Goal: Task Accomplishment & Management: Use online tool/utility

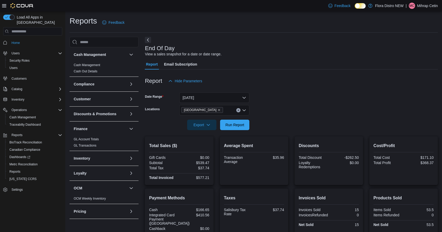
scroll to position [48, 0]
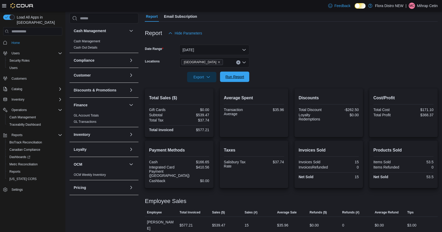
click at [232, 82] on span "Run Report" at bounding box center [234, 77] width 23 height 10
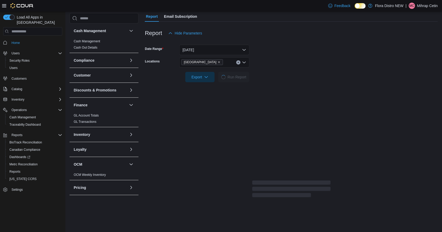
scroll to position [25, 0]
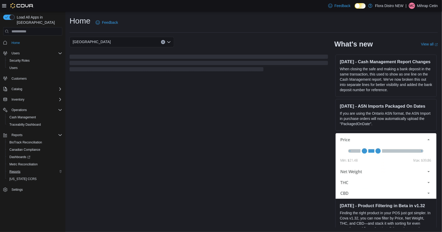
click at [18, 170] on span "Reports" at bounding box center [14, 172] width 11 height 6
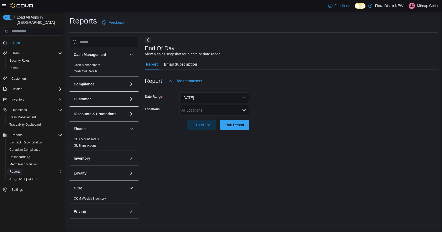
scroll to position [12, 0]
click at [222, 105] on div "All Locations" at bounding box center [214, 110] width 70 height 10
type input "*********"
click at [220, 105] on div "********* Combo box. Selected. Salisbury . Selected. Combo box input. All Locat…" at bounding box center [214, 110] width 70 height 10
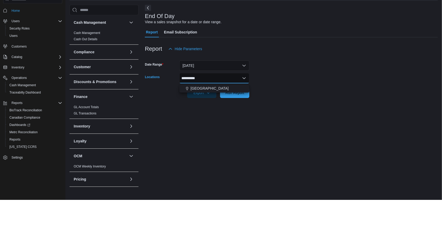
scroll to position [12, 0]
click at [209, 118] on div "[GEOGRAPHIC_DATA]" at bounding box center [214, 120] width 64 height 5
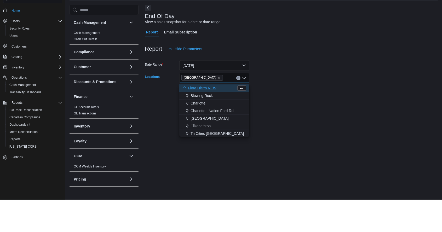
click at [269, 102] on form "Date Range Today Locations Salisbury Combo box. Selected. Salisbury. Press Back…" at bounding box center [291, 108] width 293 height 44
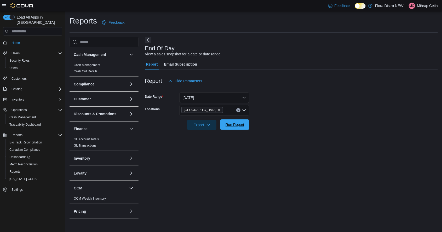
click at [244, 119] on span "Run Report" at bounding box center [234, 124] width 23 height 10
